Goal: Task Accomplishment & Management: Manage account settings

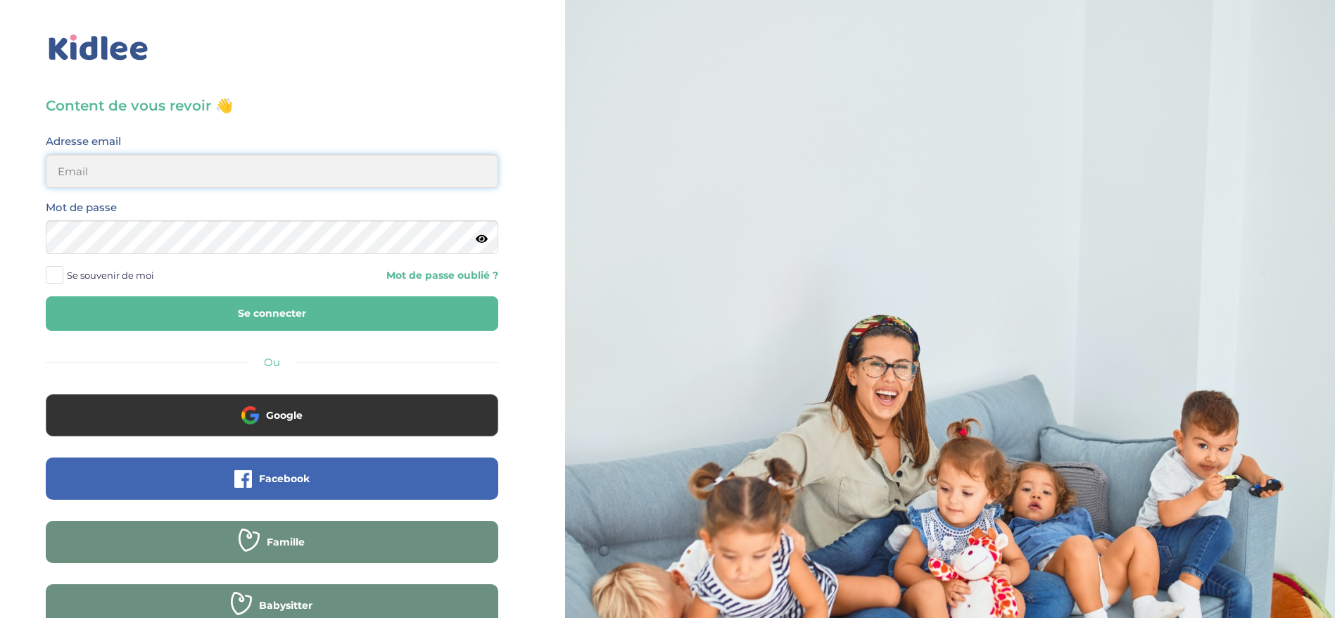
type input "[EMAIL_ADDRESS][DOMAIN_NAME]"
click at [281, 314] on button "Se connecter" at bounding box center [272, 313] width 452 height 34
type input "ferial@kidlee.fr"
click at [338, 323] on button "Se connecter" at bounding box center [272, 313] width 452 height 34
type input "ferial@kidlee.fr"
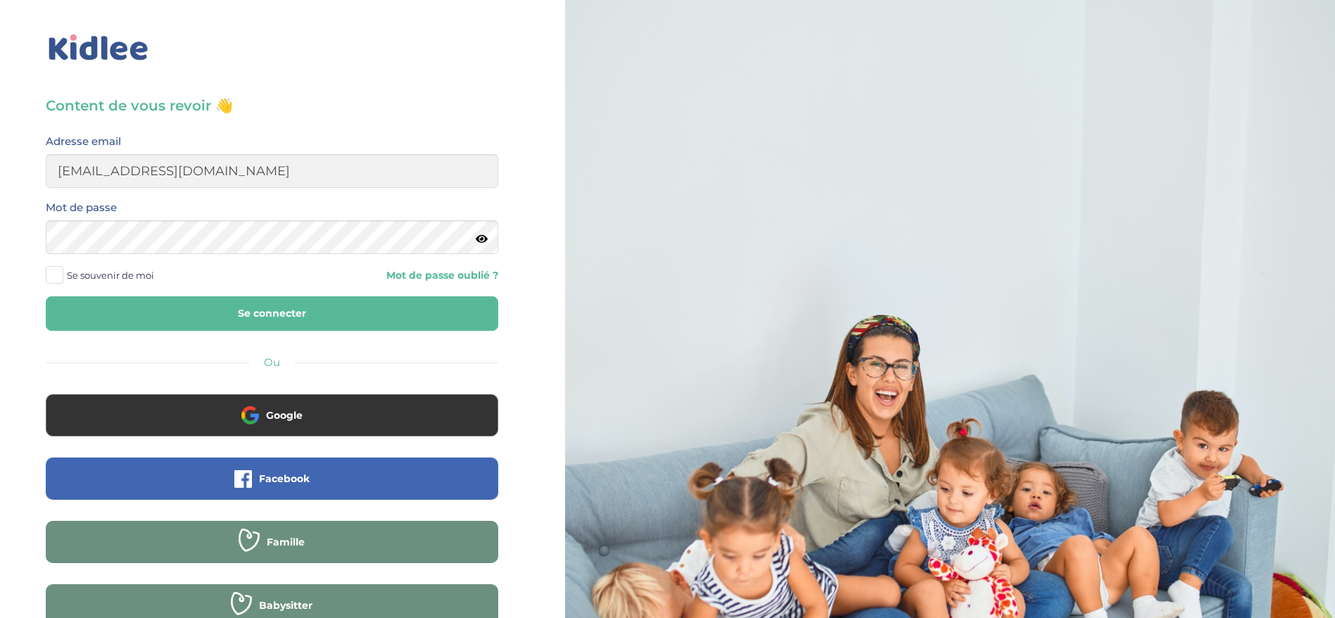
drag, startPoint x: 169, startPoint y: 323, endPoint x: 278, endPoint y: 272, distance: 120.2
click at [169, 323] on button "Se connecter" at bounding box center [272, 313] width 452 height 34
